Goal: Use online tool/utility: Utilize a website feature to perform a specific function

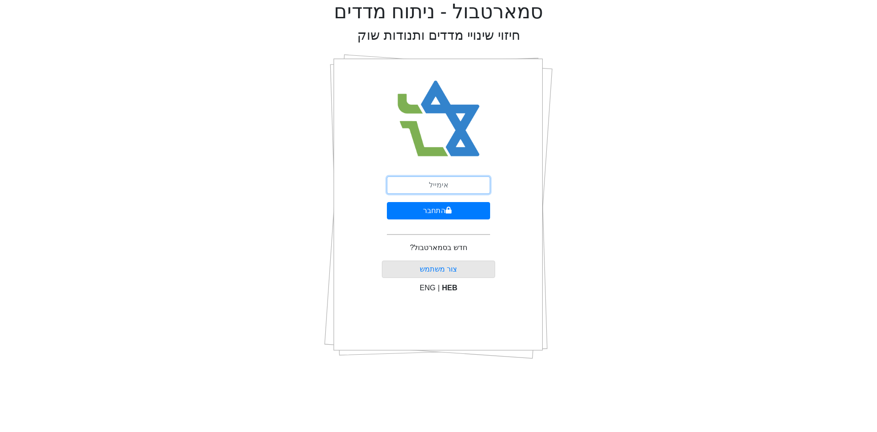
click at [449, 185] on input "email" at bounding box center [438, 184] width 103 height 17
type input "[EMAIL_ADDRESS][DOMAIN_NAME]"
click at [387, 202] on button "התחבר" at bounding box center [438, 210] width 103 height 17
click at [545, 184] on div "התחבר שכחתי סיסמה" at bounding box center [438, 207] width 228 height 320
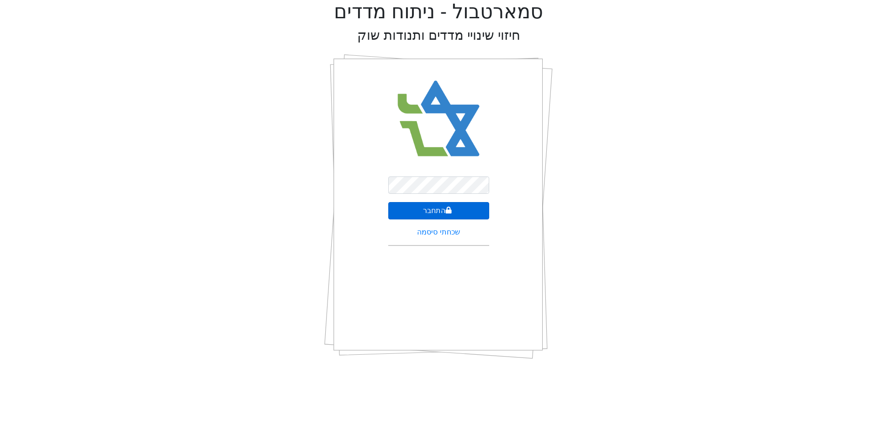
click at [453, 210] on button "התחבר" at bounding box center [438, 210] width 101 height 17
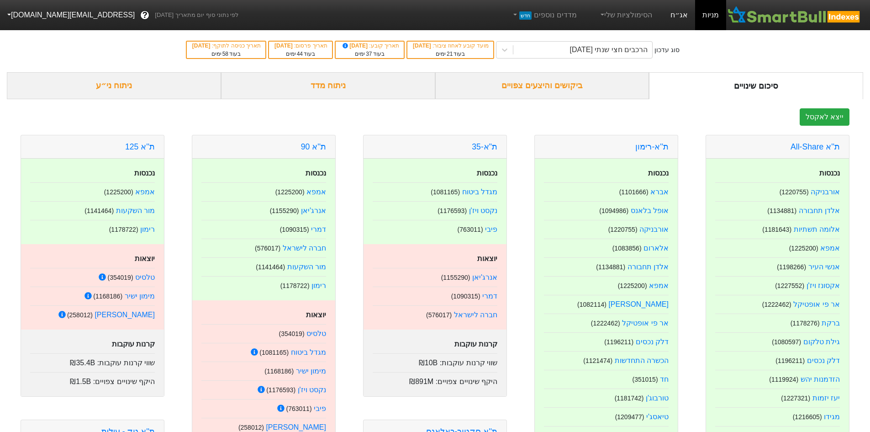
click at [693, 11] on link "אג״ח" at bounding box center [679, 15] width 32 height 30
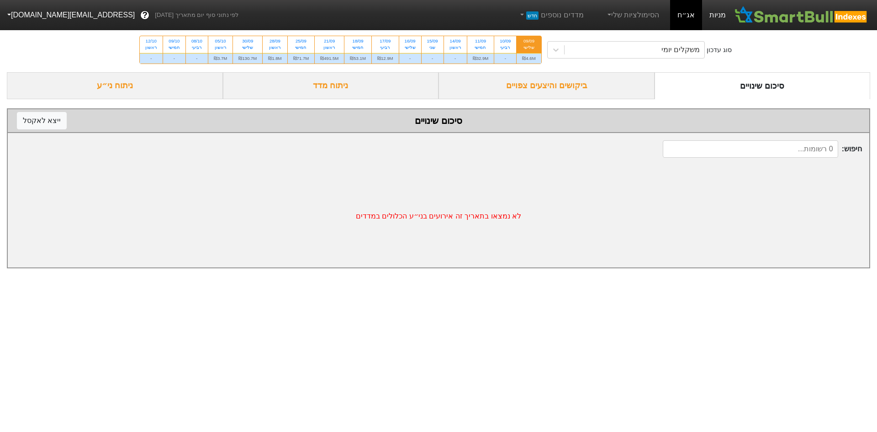
click at [711, 18] on link "מניות" at bounding box center [717, 15] width 31 height 30
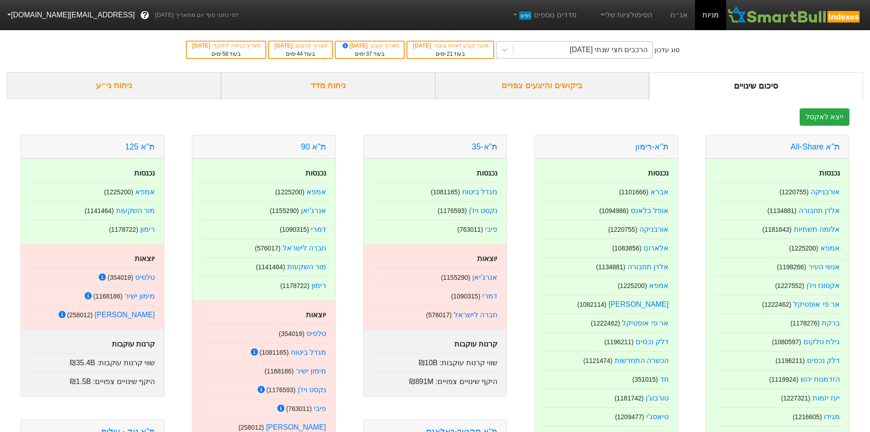
click at [583, 56] on div "הרכבים חצי שנתי [DATE]" at bounding box center [582, 50] width 139 height 16
click at [587, 49] on div "הרכבים חצי שנתי [DATE]" at bounding box center [609, 49] width 78 height 11
click at [519, 89] on div "ביקושים והיצעים צפויים" at bounding box center [542, 85] width 214 height 27
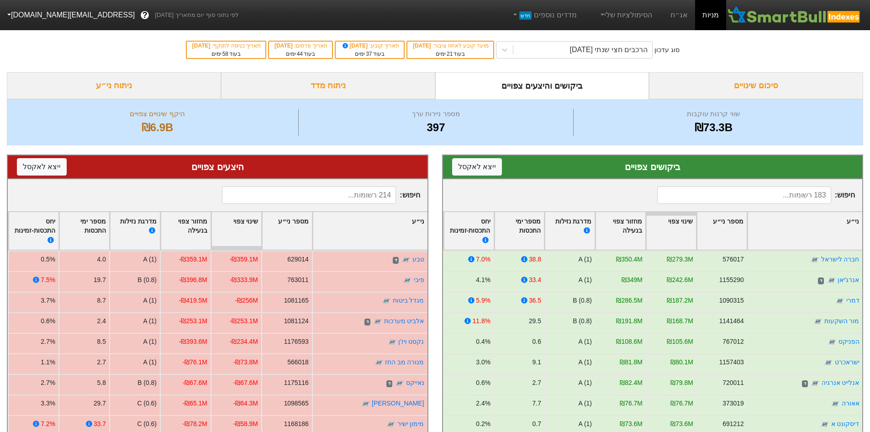
click at [713, 200] on input at bounding box center [744, 194] width 174 height 17
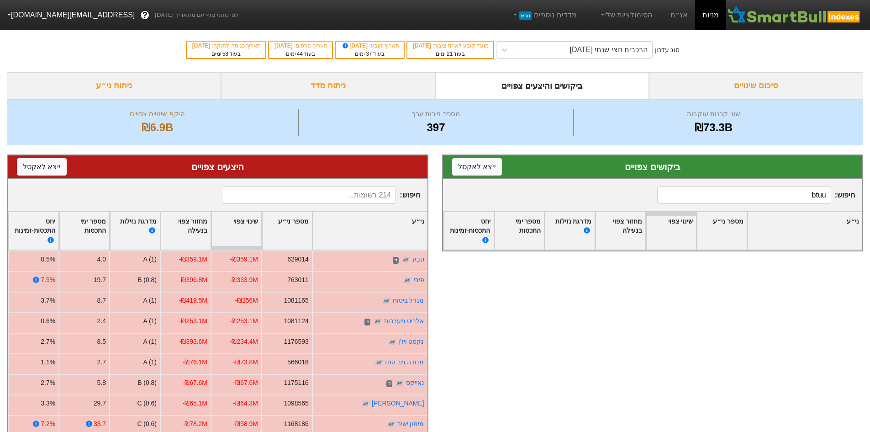
click at [766, 199] on input "btuu" at bounding box center [744, 194] width 174 height 17
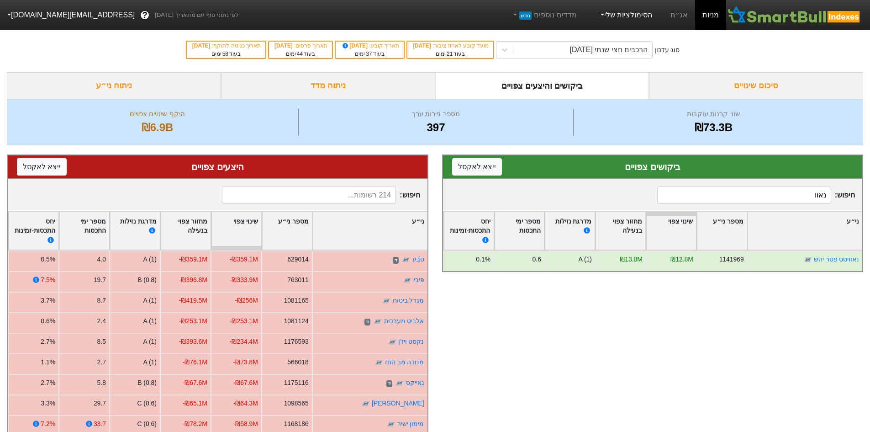
type input "נאוו"
click at [753, 196] on input "נאוו" at bounding box center [744, 194] width 174 height 17
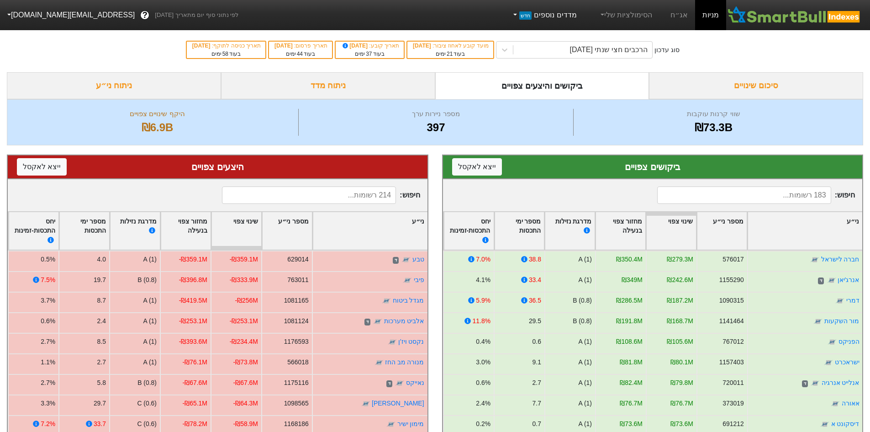
click at [532, 19] on span "חדש" at bounding box center [525, 15] width 12 height 8
click at [614, 14] on link "הסימולציות שלי" at bounding box center [625, 15] width 61 height 18
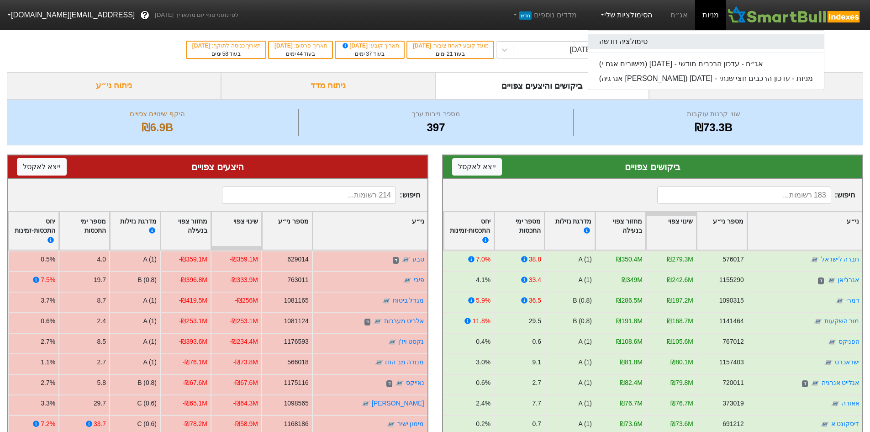
click at [655, 43] on link "סימולציה חדשה" at bounding box center [706, 41] width 236 height 15
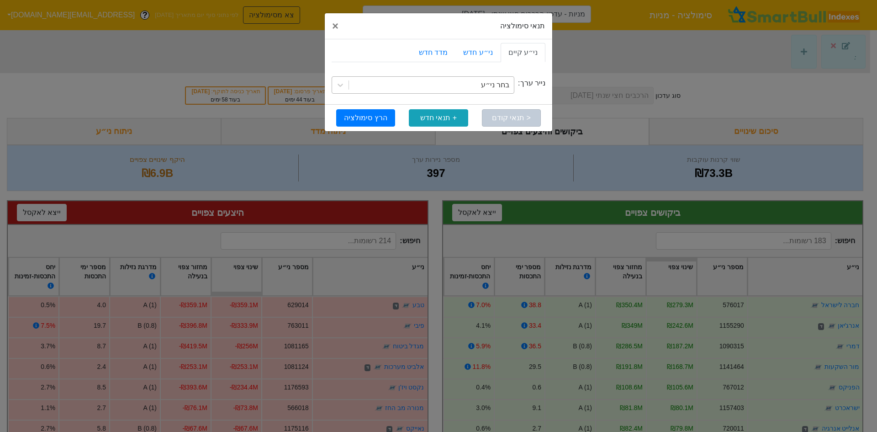
click at [496, 83] on div "בחר ני״ע" at bounding box center [495, 84] width 28 height 11
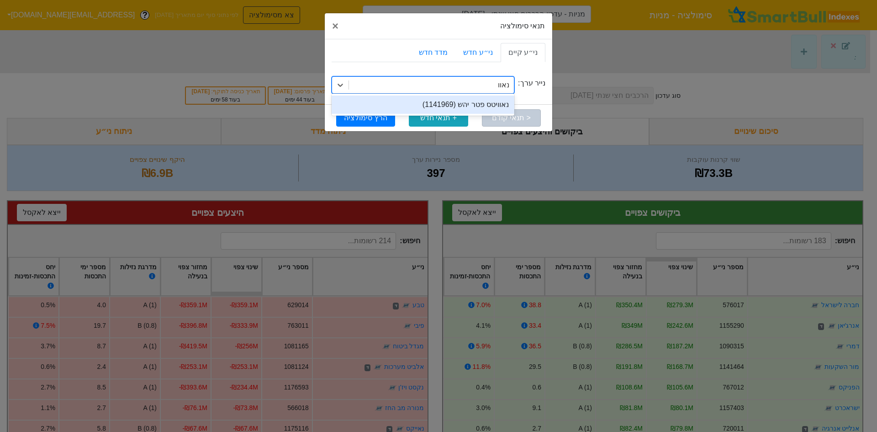
type input "[PERSON_NAME]"
click at [492, 108] on div "נאוויטס פטר יהש (1141969)" at bounding box center [423, 104] width 183 height 18
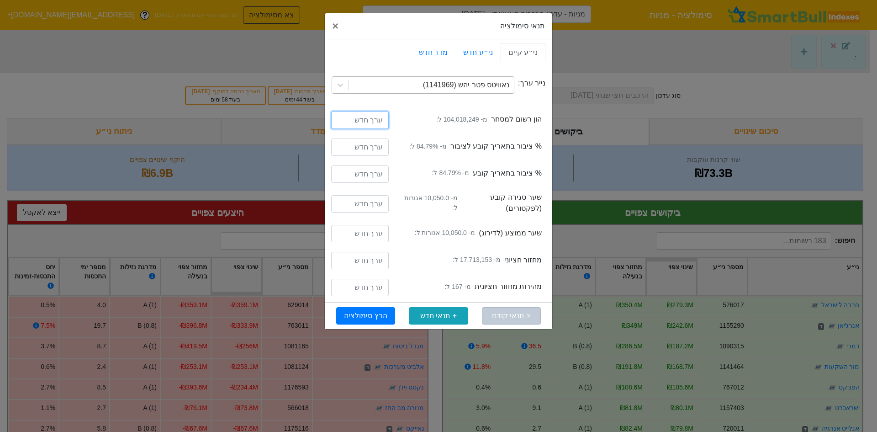
click at [374, 121] on input "number" at bounding box center [360, 119] width 58 height 17
click at [359, 122] on input "number" at bounding box center [360, 119] width 58 height 17
paste input "117351582"
type input "117351582"
click at [378, 313] on button "הרץ סימולציה" at bounding box center [365, 315] width 59 height 17
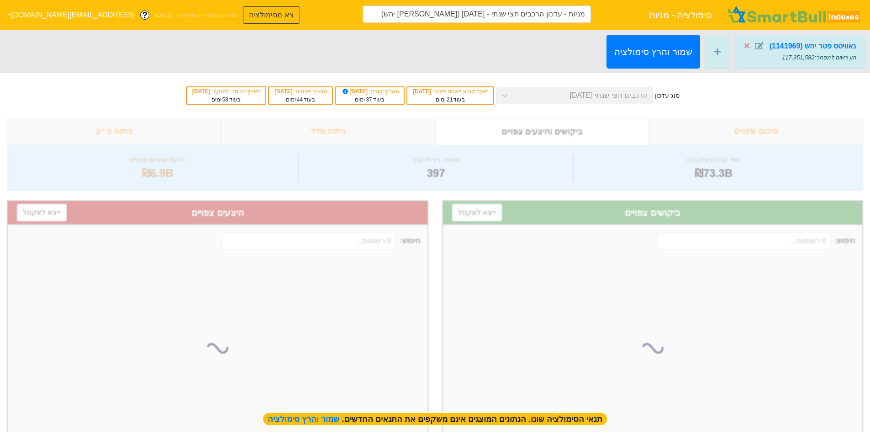
type input "מניות - עדכון הרכבים חצי שנתי - [DATE] ([PERSON_NAME] יהש)"
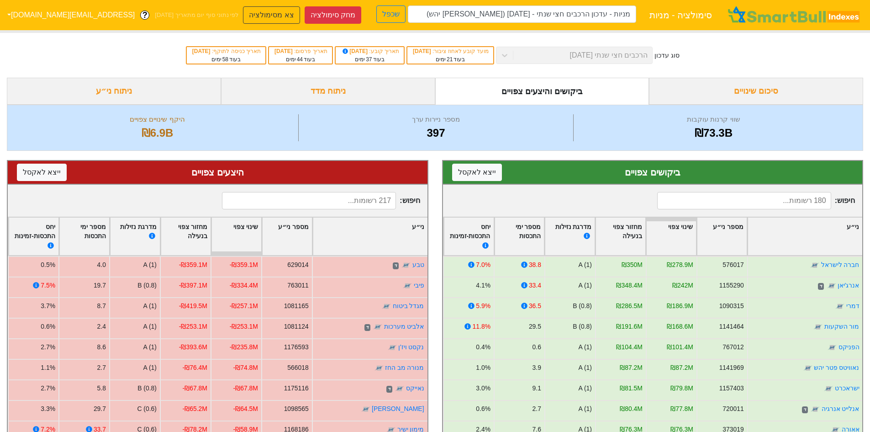
scroll to position [61, 0]
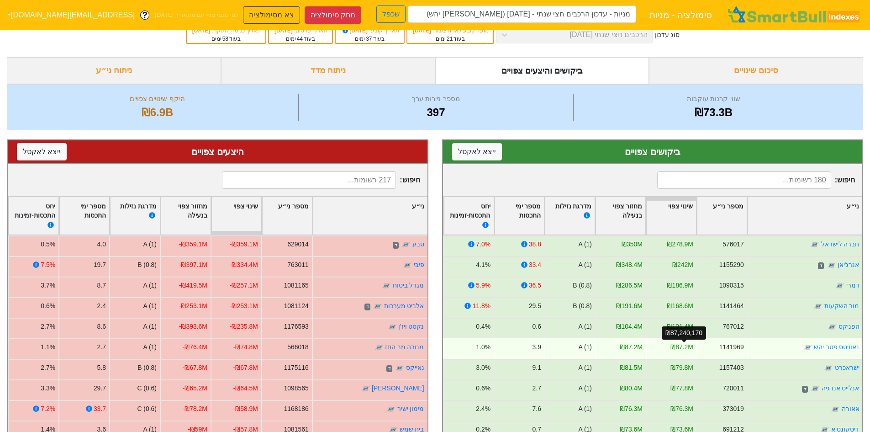
click at [678, 346] on div "₪87.2M" at bounding box center [682, 347] width 23 height 10
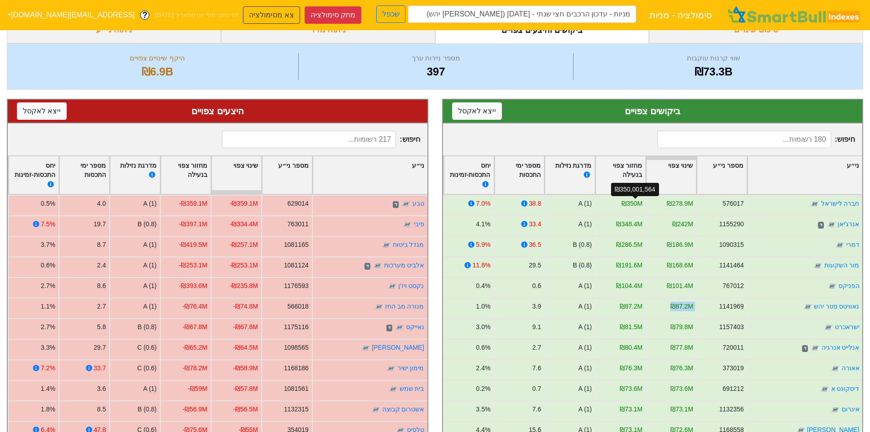
scroll to position [122, 0]
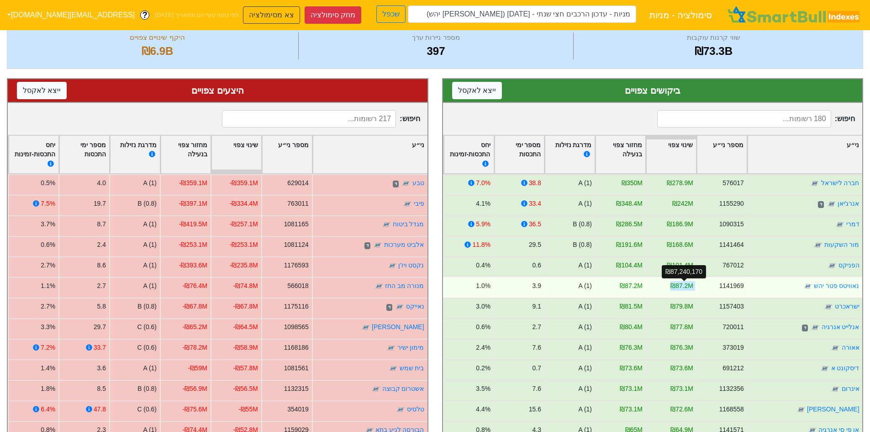
click at [688, 286] on div "₪87.2M" at bounding box center [682, 286] width 23 height 10
click at [475, 288] on div "1.0%" at bounding box center [468, 287] width 51 height 21
drag, startPoint x: 703, startPoint y: 292, endPoint x: 689, endPoint y: 290, distance: 14.0
click at [683, 291] on div "[PERSON_NAME] יהש 1141969 ₪87.2M ₪87.2M A (1) 3.9 1.0%" at bounding box center [653, 287] width 420 height 21
click at [734, 286] on div "1141969" at bounding box center [731, 286] width 25 height 10
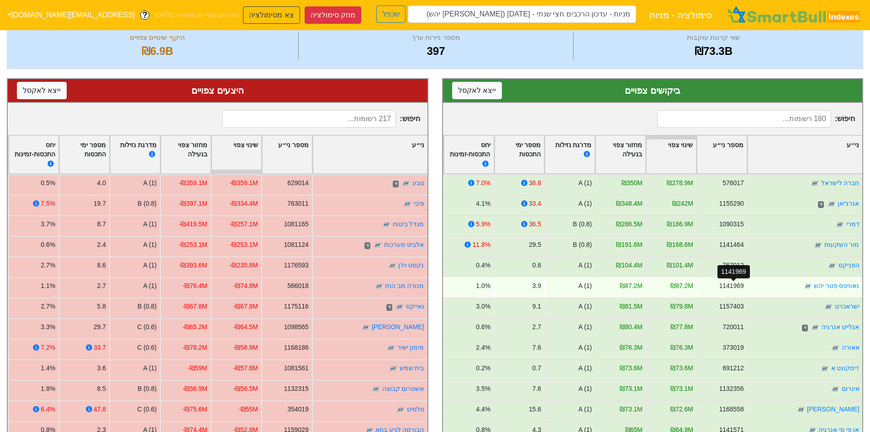
click at [734, 286] on div "1141969" at bounding box center [731, 286] width 25 height 10
drag, startPoint x: 492, startPoint y: 272, endPoint x: 485, endPoint y: 286, distance: 16.0
click at [561, 285] on div "A (1)" at bounding box center [569, 287] width 51 height 21
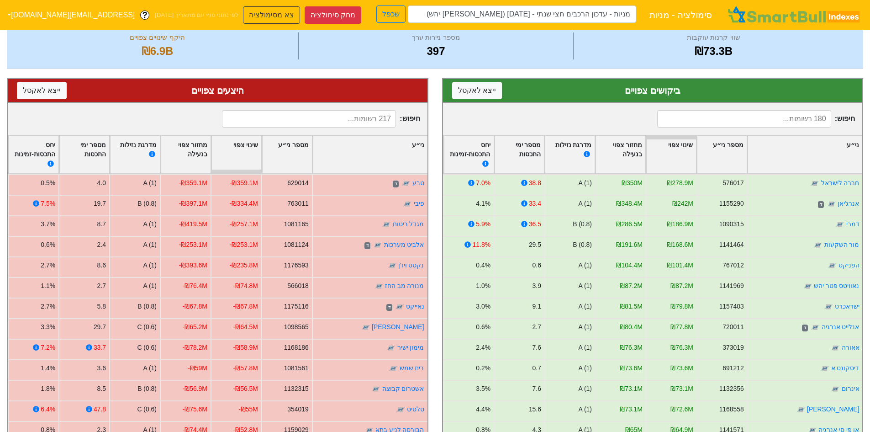
click at [585, 115] on div "חיפוש :" at bounding box center [653, 119] width 420 height 32
click at [609, 59] on div "שווי קרנות עוקבות ₪73.3B מספר ניירות ערך 397 היקף שינויים צפויים ₪6.9B" at bounding box center [435, 46] width 857 height 46
click at [243, 12] on button "צא מסימולציה" at bounding box center [271, 14] width 57 height 17
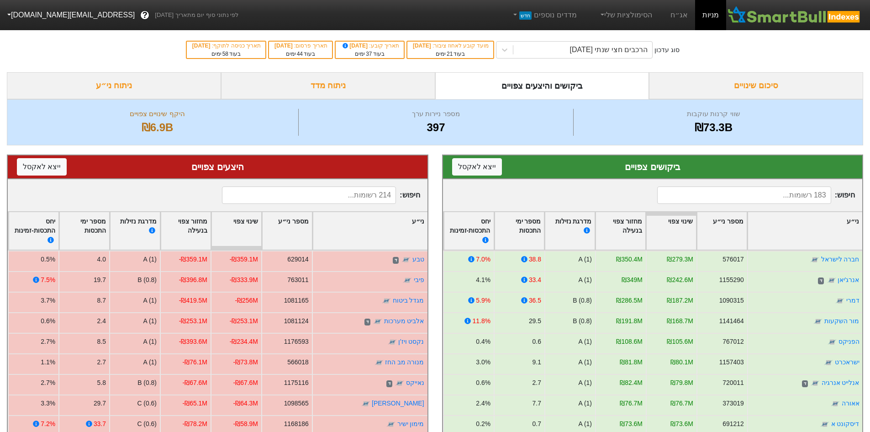
click at [293, 88] on div "ניתוח מדד" at bounding box center [328, 85] width 214 height 27
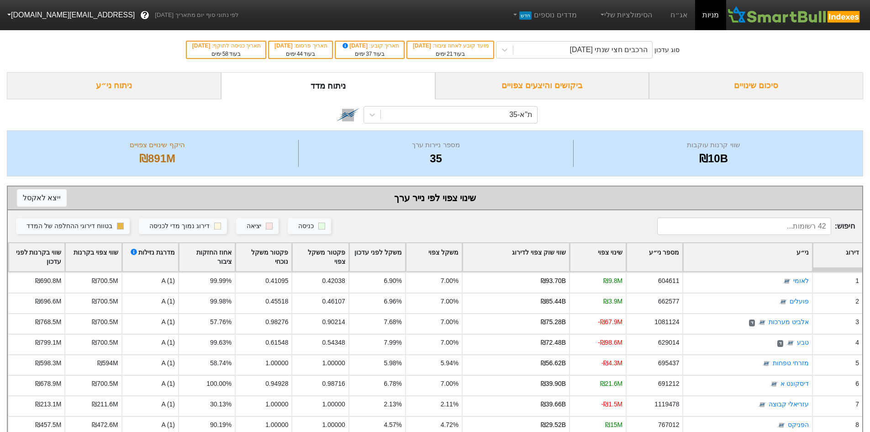
click at [155, 79] on div "ניתוח ני״ע" at bounding box center [114, 85] width 214 height 27
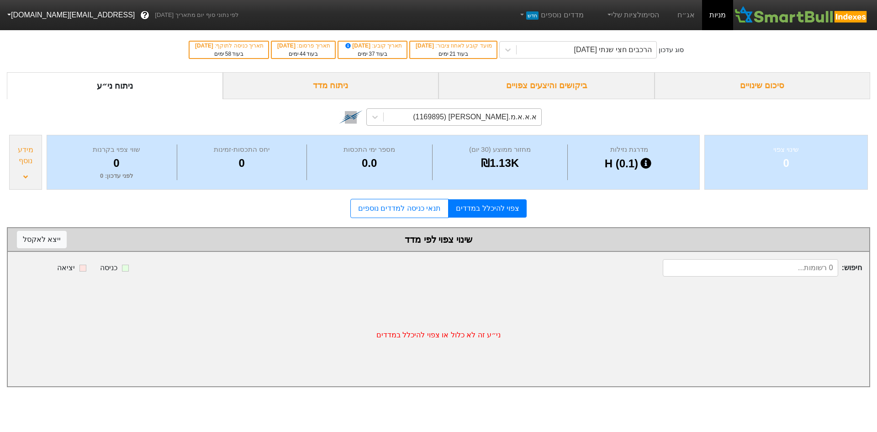
click at [400, 116] on div "א.א.א.מ.[PERSON_NAME] (1169895)" at bounding box center [463, 117] width 158 height 16
click at [390, 114] on div "א.א.א.מ.[PERSON_NAME] (1169895)" at bounding box center [463, 117] width 158 height 16
click at [691, 79] on div "סיכום שינויים" at bounding box center [763, 85] width 216 height 27
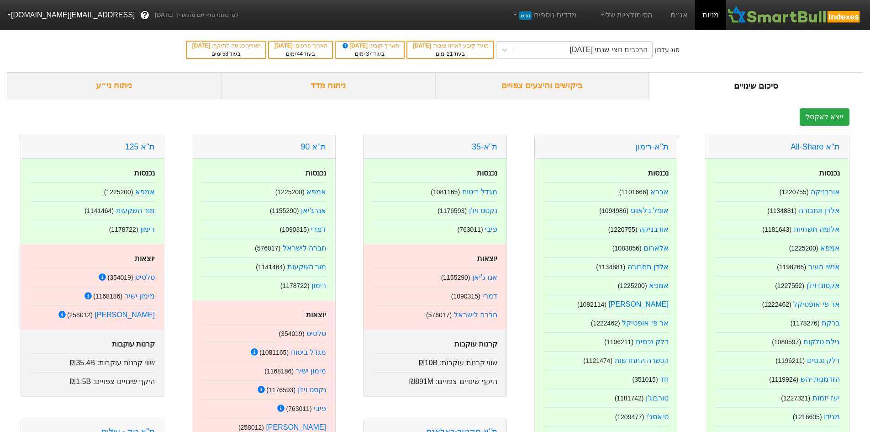
click at [540, 81] on div "ביקושים והיצעים צפויים" at bounding box center [542, 85] width 214 height 27
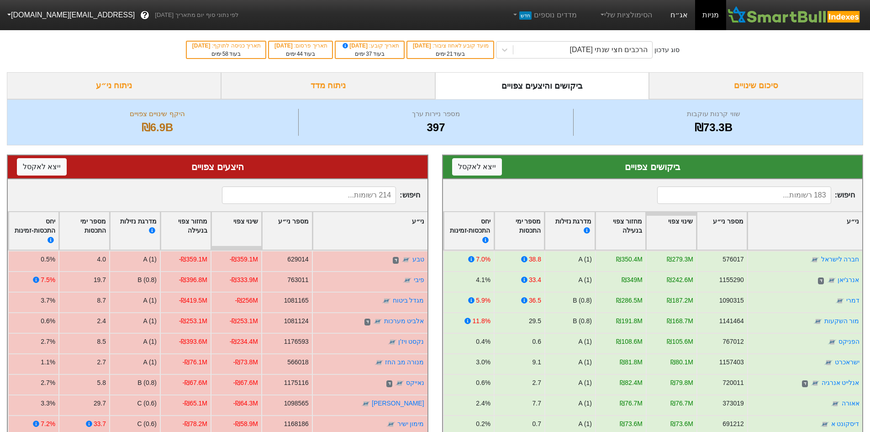
click at [685, 21] on link "אג״ח" at bounding box center [679, 15] width 32 height 30
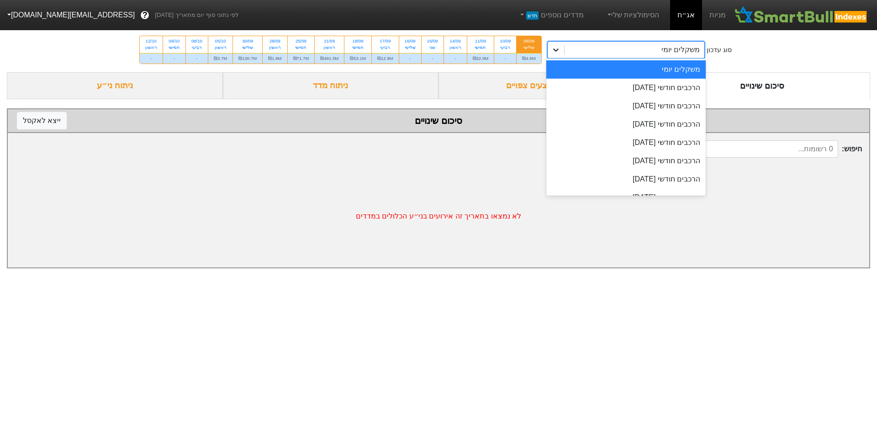
click at [557, 45] on div at bounding box center [556, 50] width 16 height 16
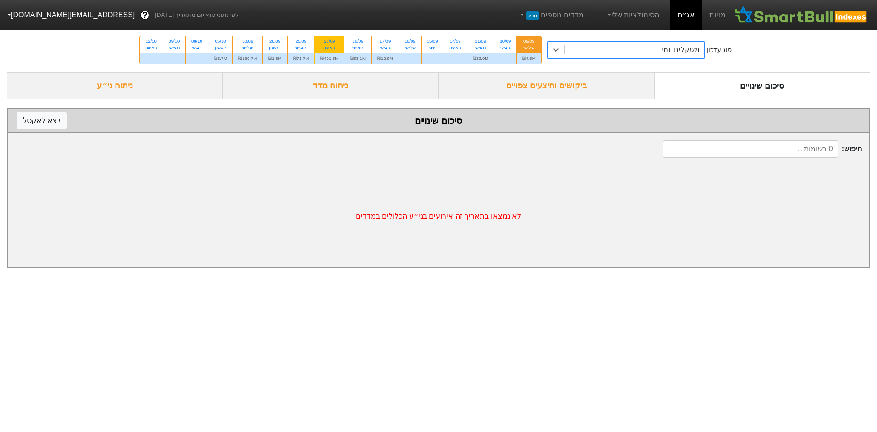
click at [336, 42] on div "21/09" at bounding box center [329, 41] width 18 height 6
click at [329, 42] on input "21/09 ראשון ₪491.5M" at bounding box center [326, 39] width 6 height 6
radio input "true"
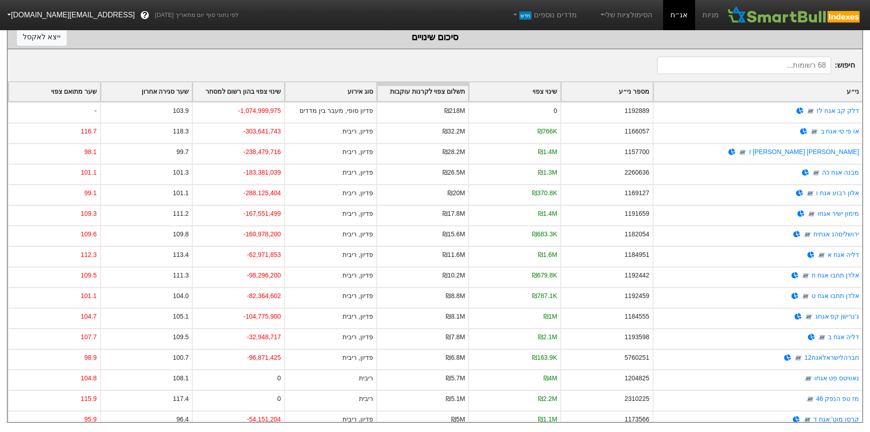
scroll to position [90, 0]
click at [270, 82] on div "שינוי צפוי בהון רשום למסחר" at bounding box center [238, 91] width 91 height 19
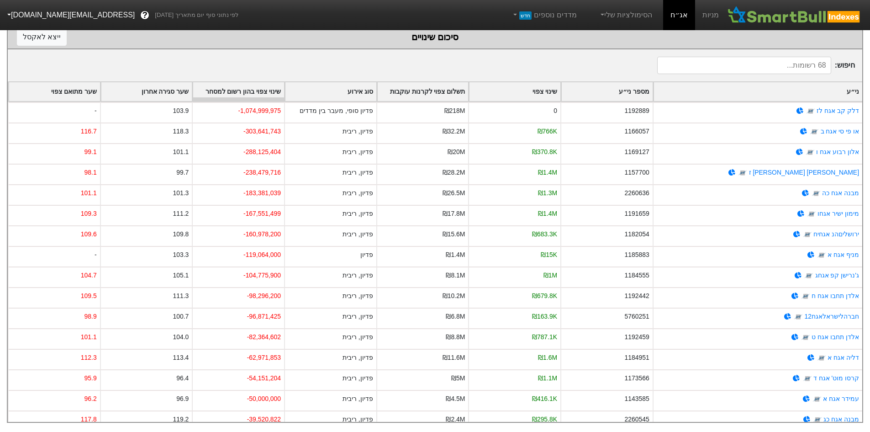
click at [271, 84] on div "שינוי צפוי בהון רשום למסחר" at bounding box center [238, 91] width 91 height 19
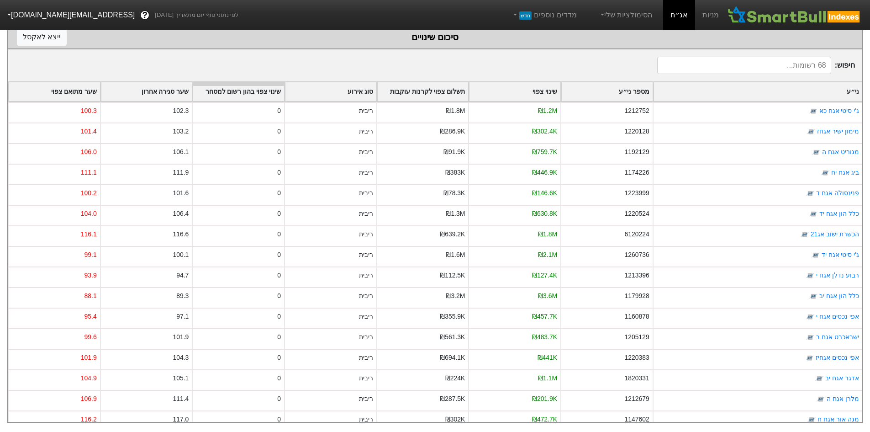
click at [229, 84] on div "שינוי צפוי בהון רשום למסחר" at bounding box center [238, 91] width 91 height 19
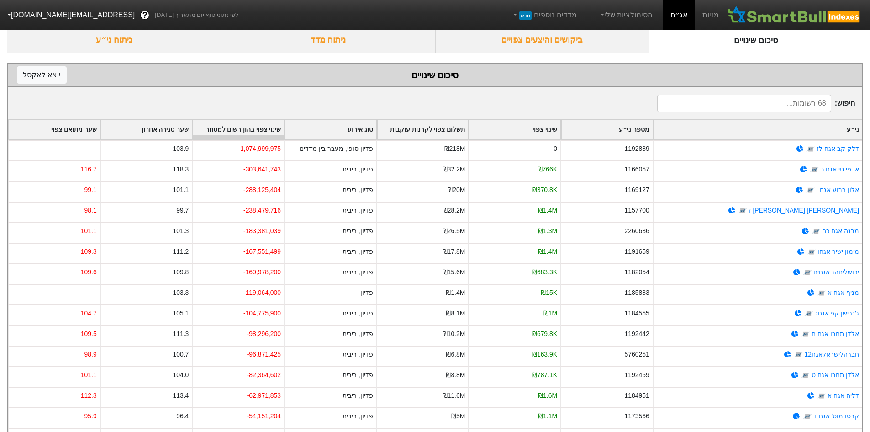
scroll to position [0, 0]
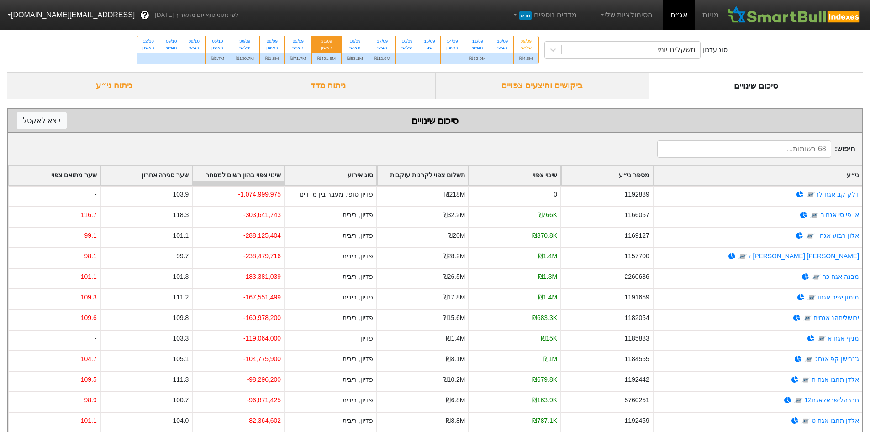
click at [580, 84] on div "ביקושים והיצעים צפויים" at bounding box center [542, 85] width 214 height 27
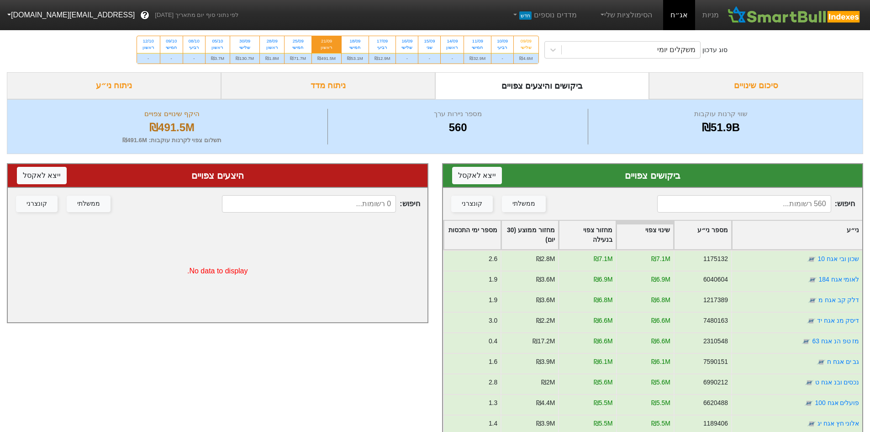
drag, startPoint x: 360, startPoint y: 364, endPoint x: 380, endPoint y: 350, distance: 24.3
click at [360, 364] on div "היצעים צפויים ייצא ל אקסל חיפוש : ממשלתי קונצרני No data to display." at bounding box center [217, 367] width 435 height 426
click at [667, 53] on div "משקלים יומי" at bounding box center [676, 49] width 38 height 11
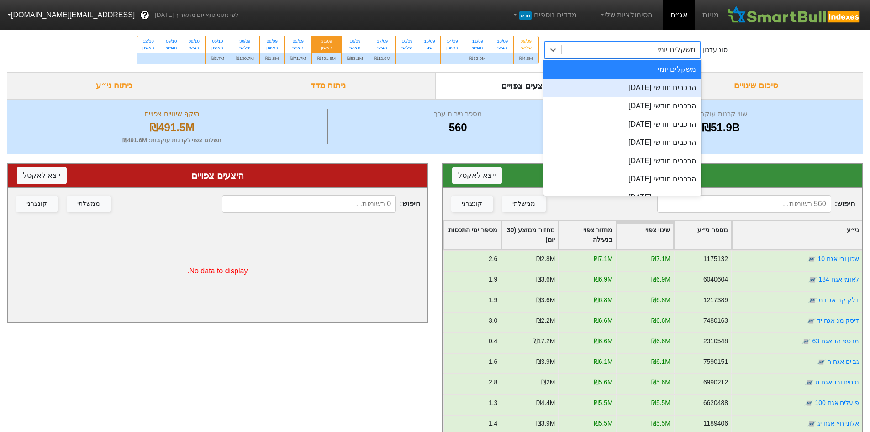
drag, startPoint x: 656, startPoint y: 90, endPoint x: 656, endPoint y: 79, distance: 10.5
click at [656, 90] on div "הרכבים חודשי [DATE]" at bounding box center [623, 88] width 159 height 18
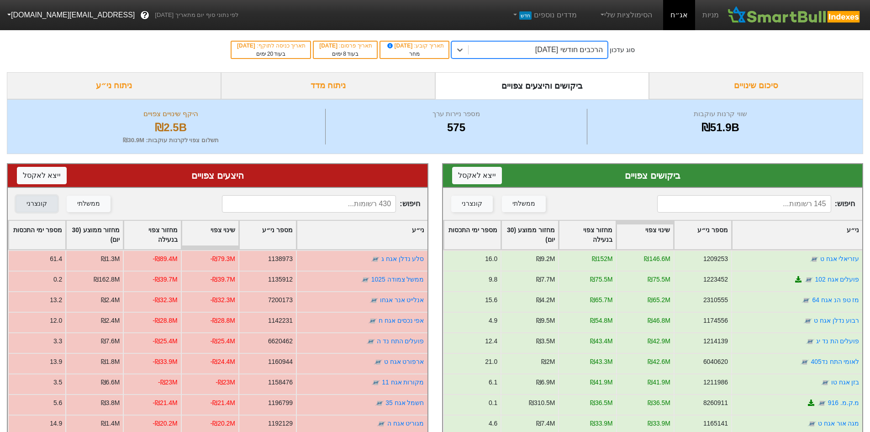
click at [37, 204] on div "קונצרני" at bounding box center [36, 204] width 21 height 10
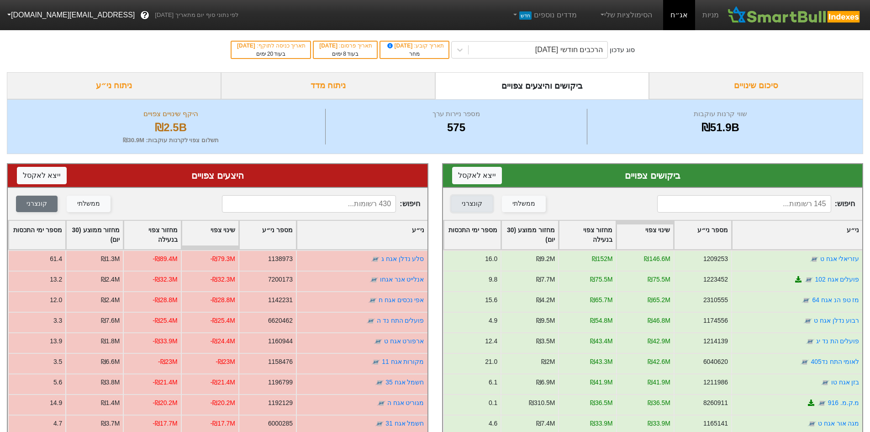
click at [484, 211] on button "קונצרני" at bounding box center [472, 204] width 42 height 16
click at [501, 50] on div "הרכבים חודשי [DATE]" at bounding box center [538, 50] width 139 height 16
click at [607, 45] on div "הרכבים חודשי [DATE]" at bounding box center [538, 50] width 139 height 16
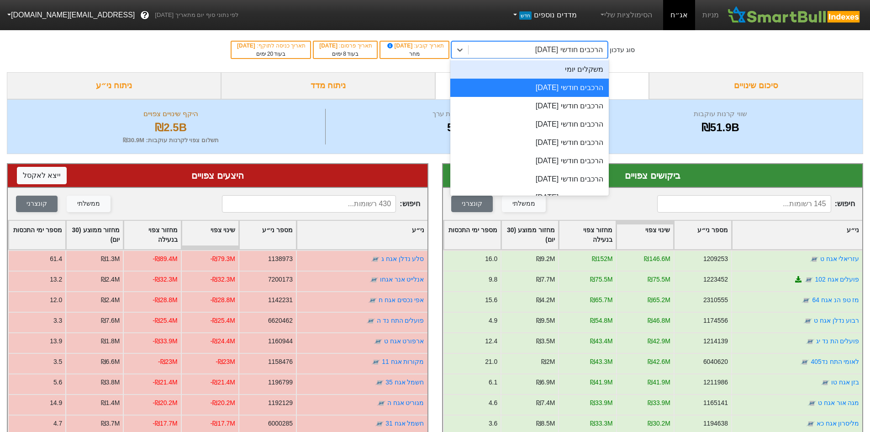
drag, startPoint x: 594, startPoint y: 69, endPoint x: 581, endPoint y: 20, distance: 50.3
click at [594, 69] on div "משקלים יומי" at bounding box center [529, 69] width 159 height 18
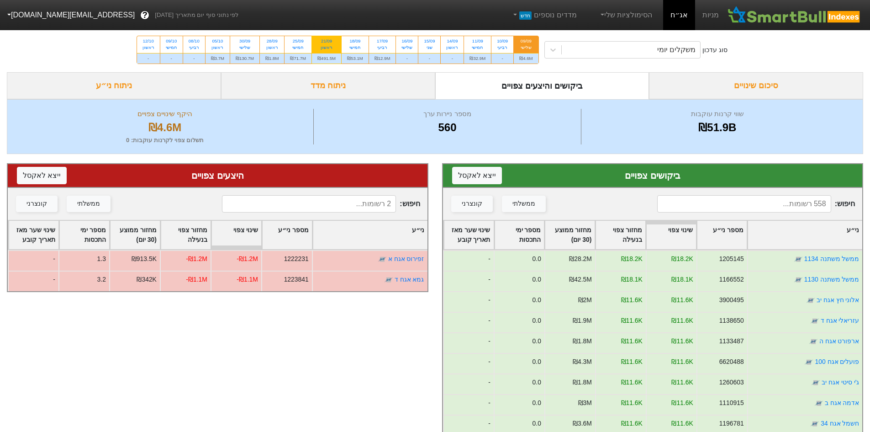
click at [330, 45] on div "ראשון" at bounding box center [327, 47] width 18 height 6
click at [327, 42] on input "21/09 ראשון ₪491.5M" at bounding box center [324, 39] width 6 height 6
radio input "true"
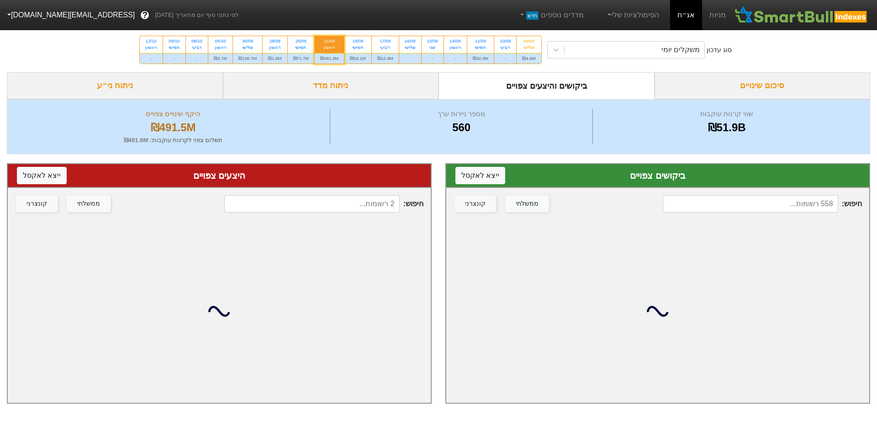
click at [180, 86] on div "ניתוח ני״ע" at bounding box center [115, 85] width 216 height 27
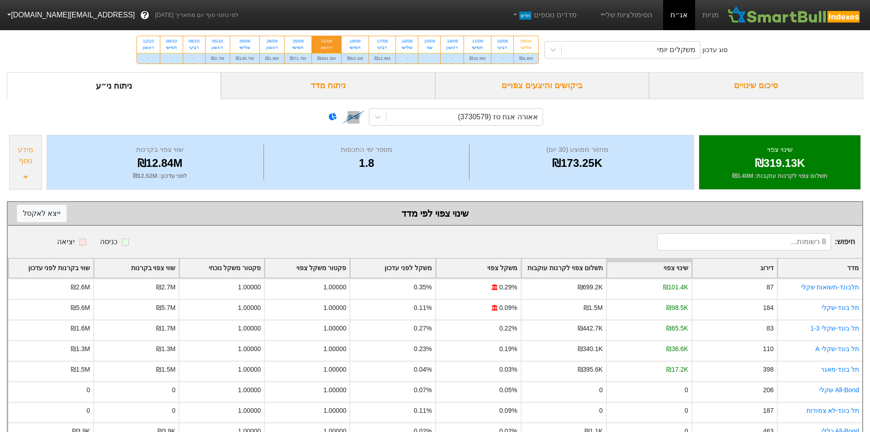
click at [726, 90] on div "סיכום שינויים" at bounding box center [756, 85] width 214 height 27
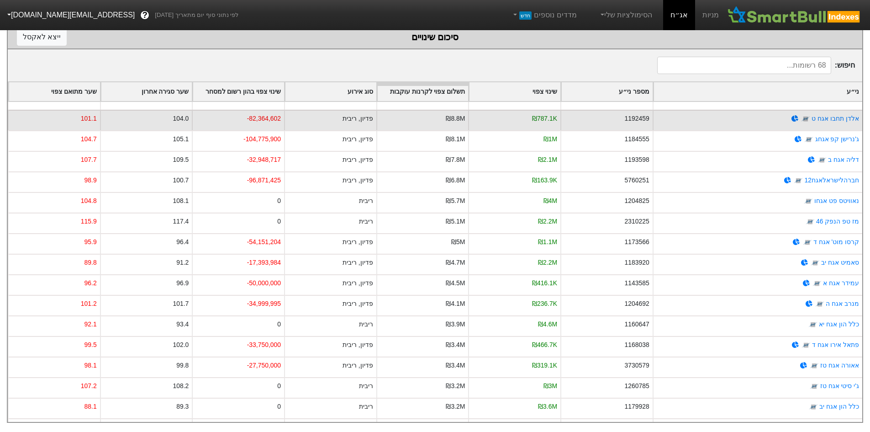
scroll to position [183, 0]
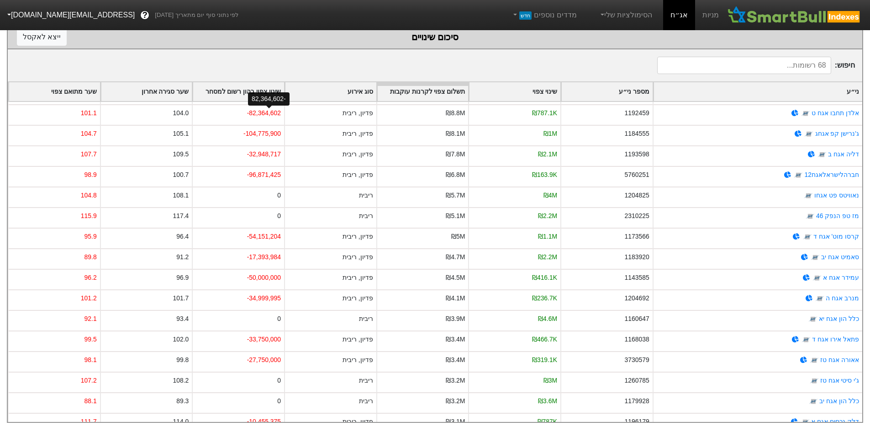
click at [270, 92] on div "-82,364,602" at bounding box center [269, 98] width 42 height 13
click at [244, 82] on div "שינוי צפוי בהון רשום למסחר" at bounding box center [238, 91] width 91 height 19
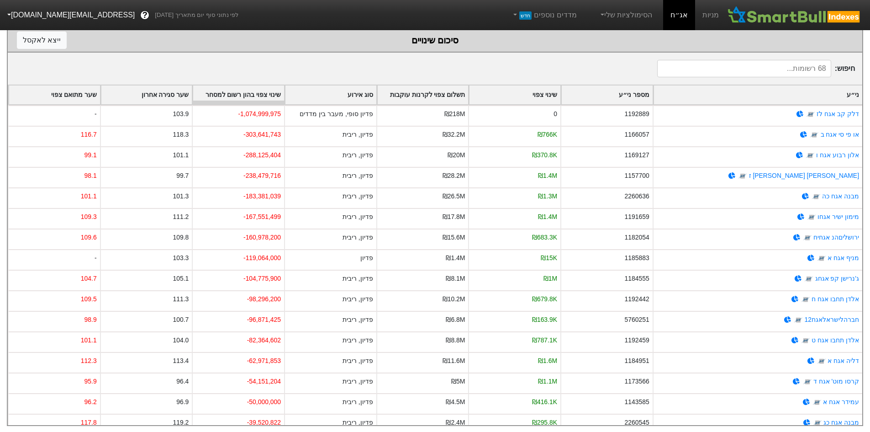
scroll to position [90, 0]
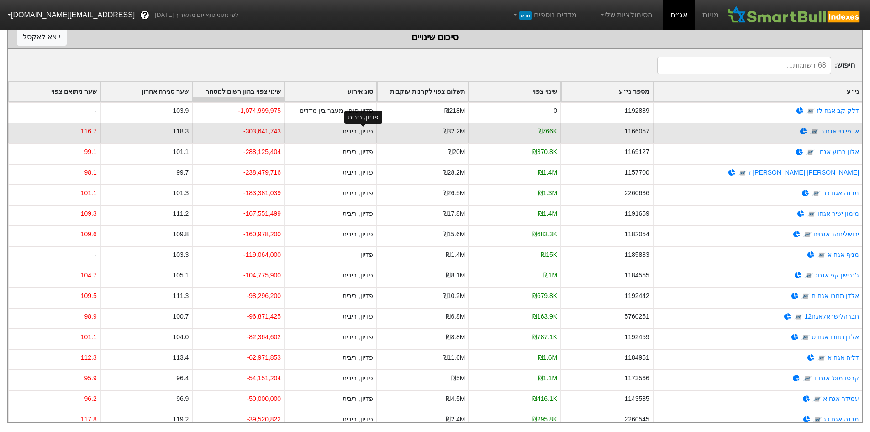
click at [363, 127] on div "פדיון, ריבית" at bounding box center [358, 132] width 31 height 10
click at [401, 122] on div "₪32.2M" at bounding box center [422, 132] width 92 height 21
drag, startPoint x: 385, startPoint y: 122, endPoint x: 336, endPoint y: 119, distance: 49.0
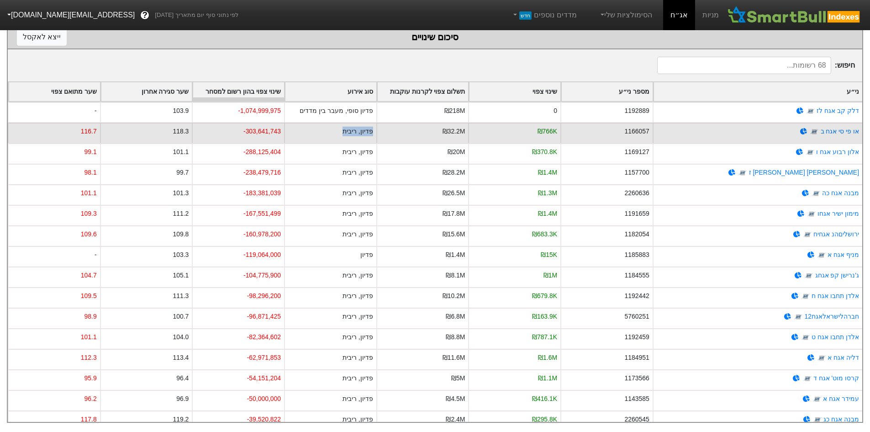
click at [336, 122] on div "או פי סי אגח ב 1166057 ₪766K ₪32.2M פדיון, ריבית -303,641,743 118.3 116.7" at bounding box center [435, 132] width 855 height 21
click at [371, 127] on div "פדיון, ריבית" at bounding box center [358, 132] width 31 height 10
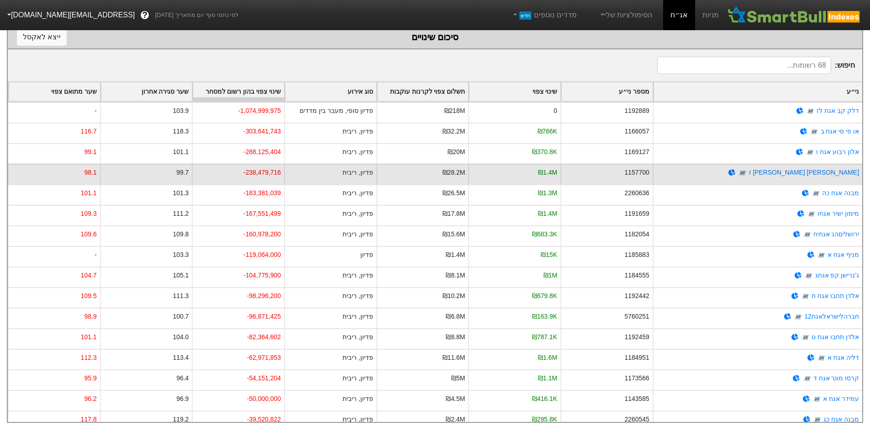
scroll to position [61, 0]
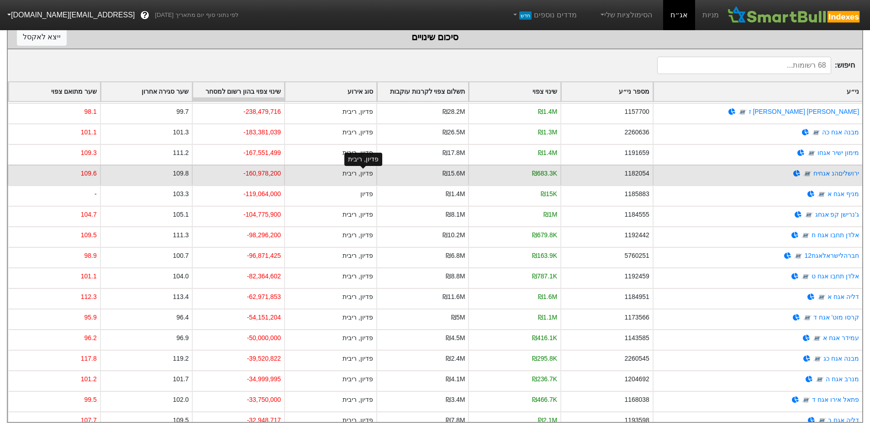
click at [364, 169] on div "פדיון, ריבית" at bounding box center [358, 174] width 31 height 10
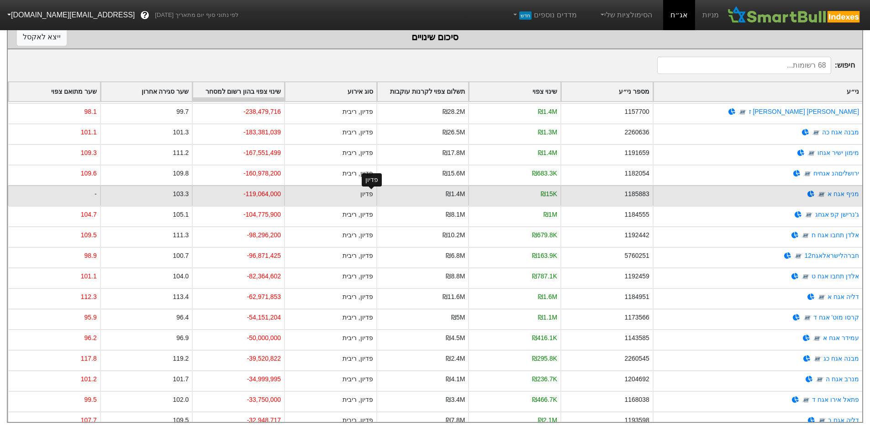
click at [373, 191] on div "פדיון" at bounding box center [366, 194] width 13 height 10
click at [360, 185] on div "פדיון" at bounding box center [330, 195] width 92 height 21
click at [363, 185] on div "פדיון" at bounding box center [330, 195] width 92 height 21
click at [372, 189] on div "פדיון" at bounding box center [366, 194] width 13 height 10
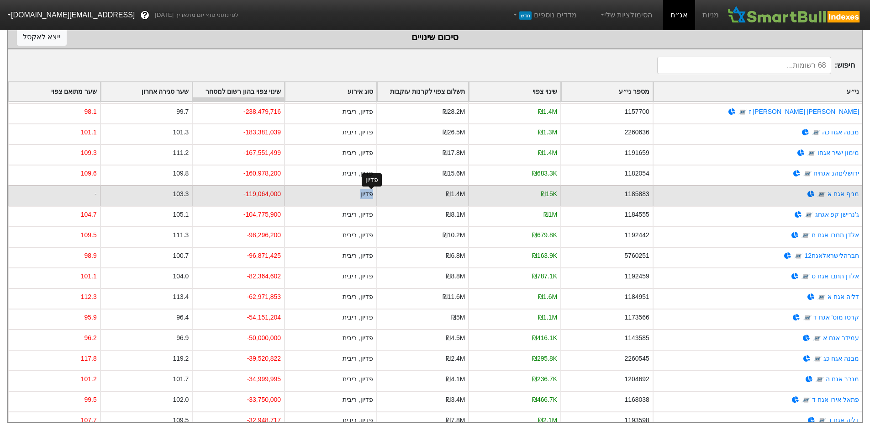
click at [372, 189] on div "פדיון" at bounding box center [366, 194] width 13 height 10
click at [392, 185] on div "₪1.4M" at bounding box center [422, 195] width 92 height 21
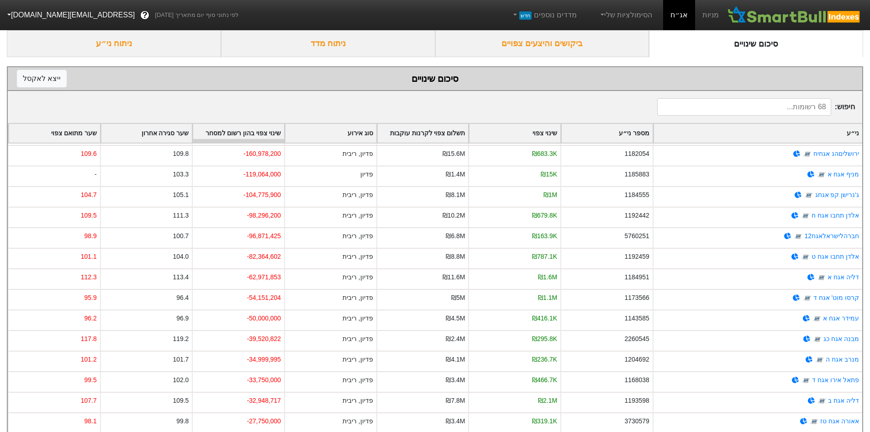
scroll to position [0, 0]
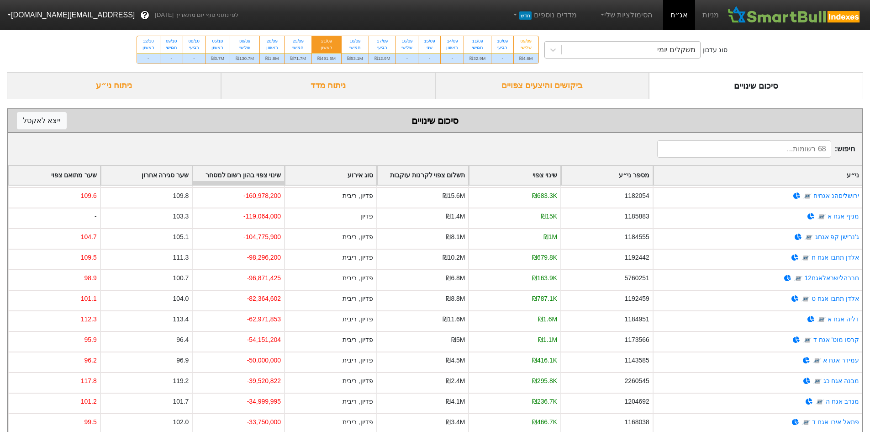
click at [647, 50] on div "משקלים יומי" at bounding box center [631, 50] width 139 height 16
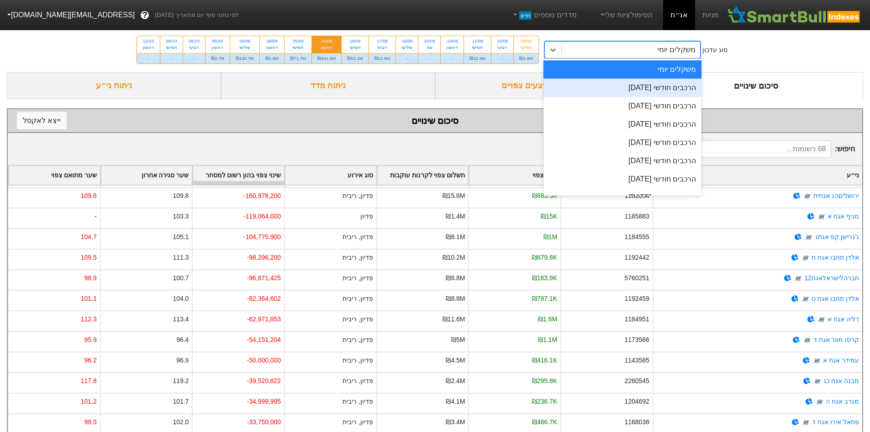
click at [650, 84] on div "הרכבים חודשי [DATE]" at bounding box center [623, 88] width 159 height 18
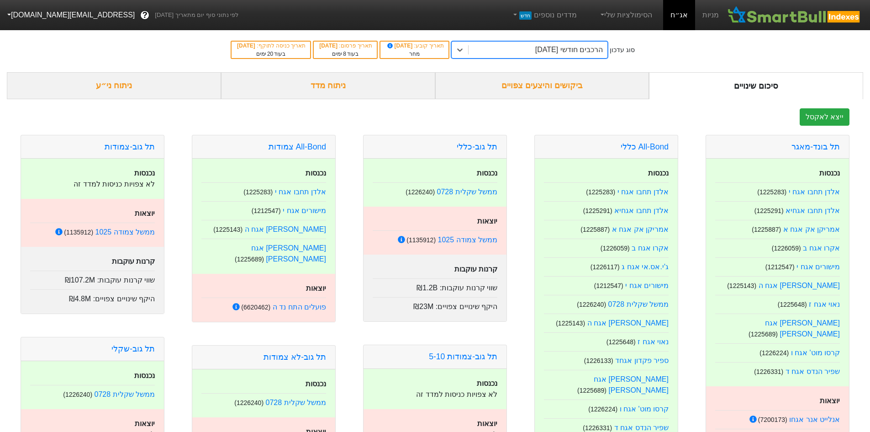
click at [405, 88] on div "ניתוח מדד" at bounding box center [328, 85] width 214 height 27
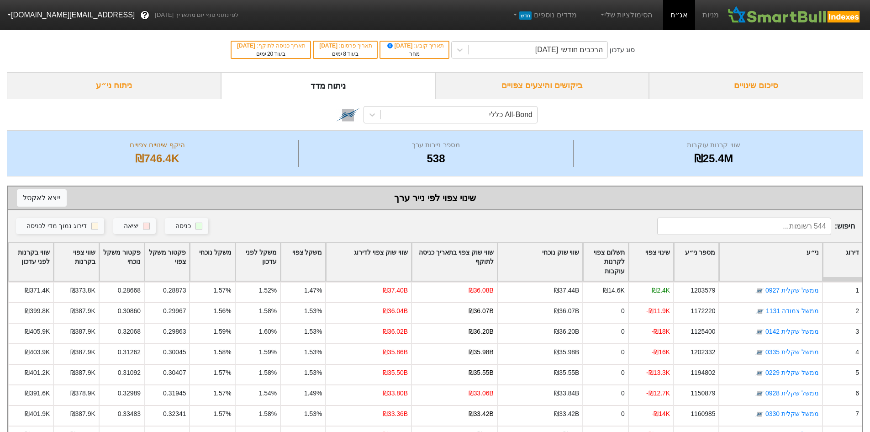
click at [156, 86] on div "ניתוח ני״ע" at bounding box center [114, 85] width 214 height 27
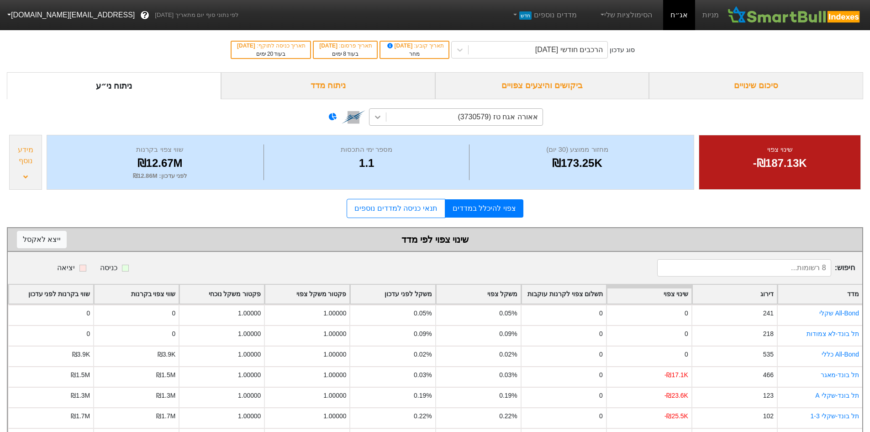
click at [381, 117] on icon at bounding box center [377, 116] width 9 height 9
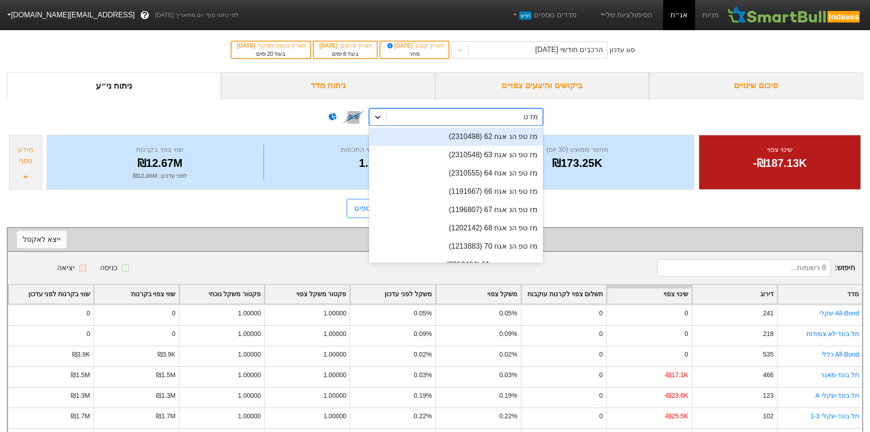
type input "מז טפ"
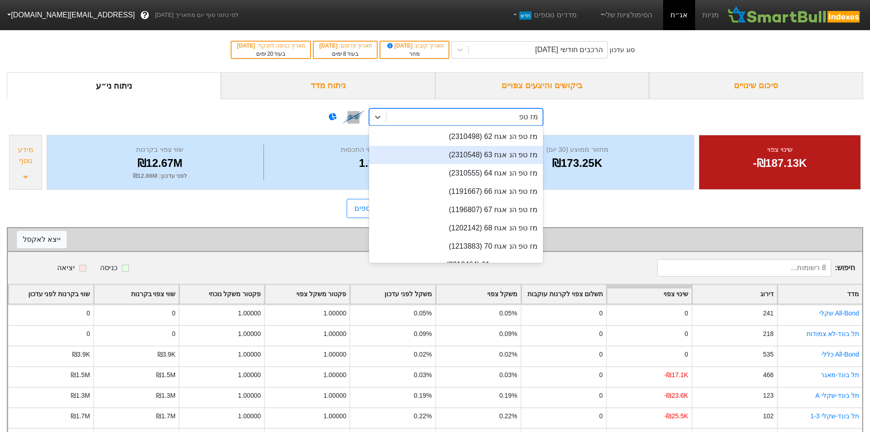
click at [466, 153] on div "מז טפ הנ אגח 63 (2310548)" at bounding box center [456, 155] width 174 height 18
